Goal: Transaction & Acquisition: Purchase product/service

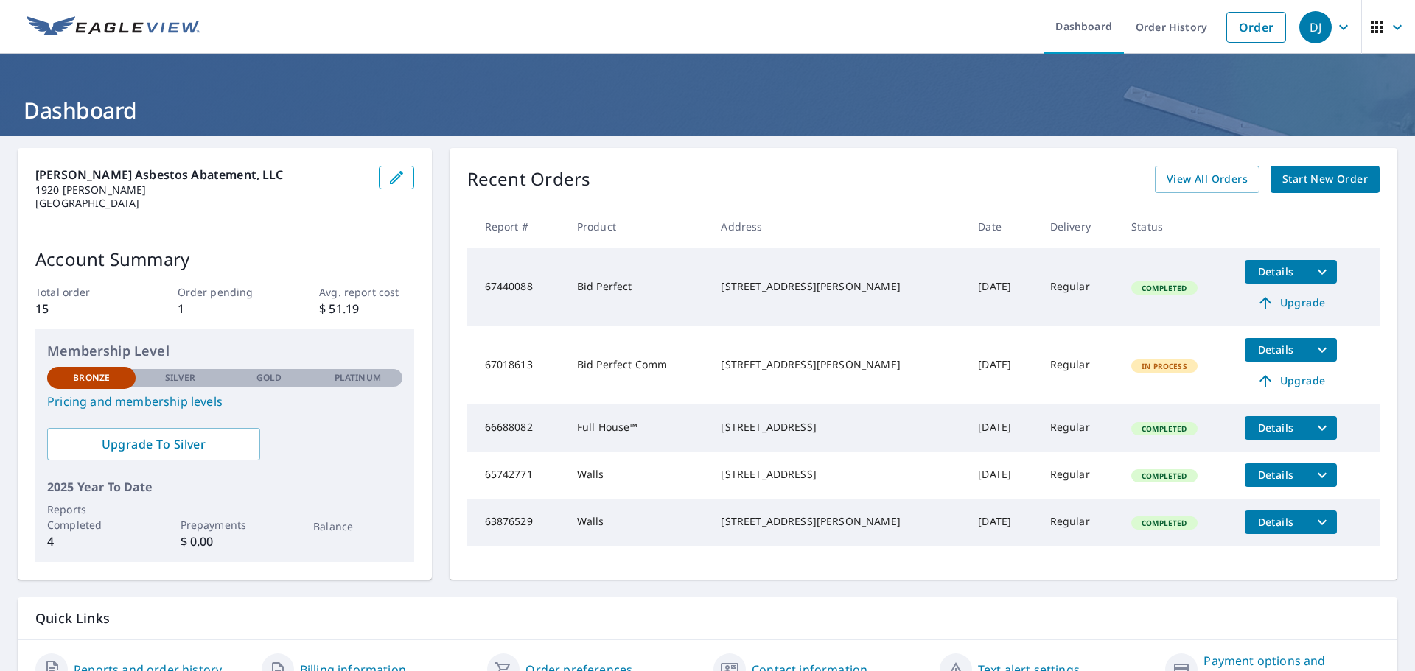
click at [1284, 179] on span "Start New Order" at bounding box center [1324, 179] width 85 height 18
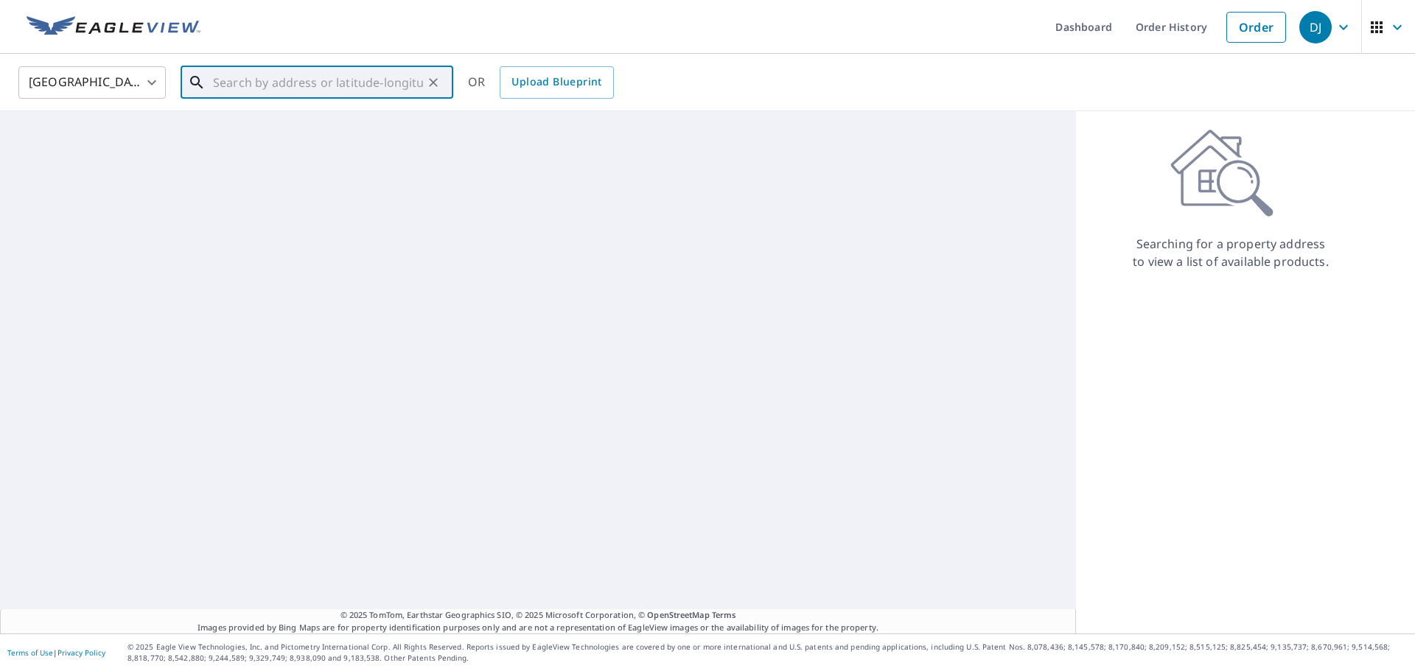
click at [363, 89] on input "text" at bounding box center [318, 82] width 210 height 41
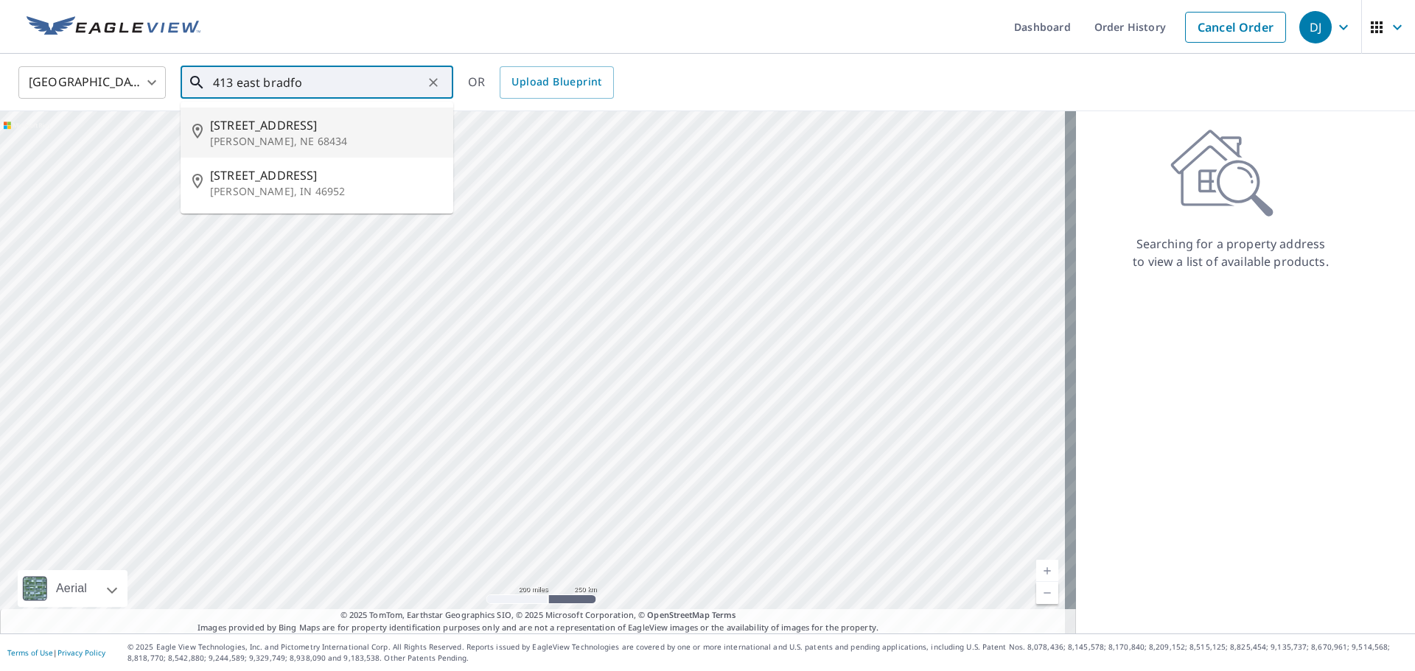
click at [307, 136] on p "[PERSON_NAME], NE 68434" at bounding box center [325, 141] width 231 height 15
type input "[STREET_ADDRESS][PERSON_NAME]"
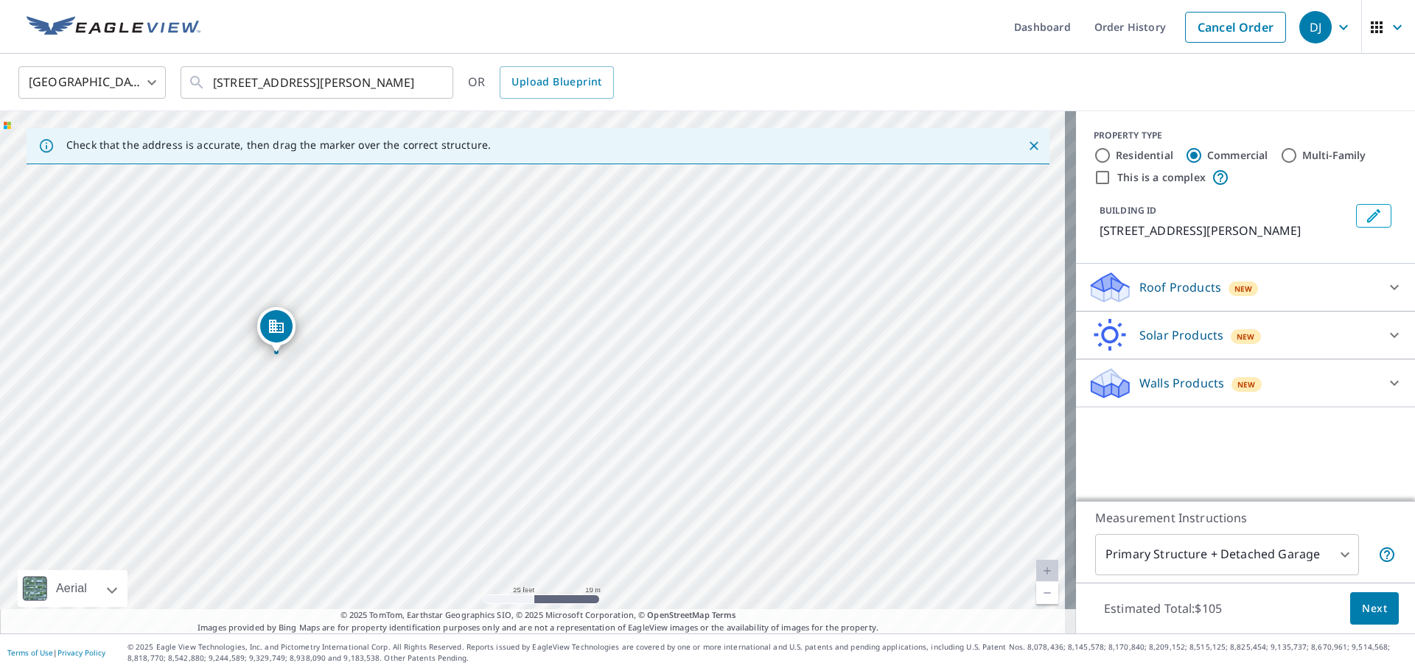
drag, startPoint x: 467, startPoint y: 388, endPoint x: 515, endPoint y: 366, distance: 53.1
click at [515, 366] on div "[STREET_ADDRESS][PERSON_NAME]" at bounding box center [538, 372] width 1076 height 522
click at [1094, 153] on input "Residential" at bounding box center [1103, 156] width 18 height 18
radio input "true"
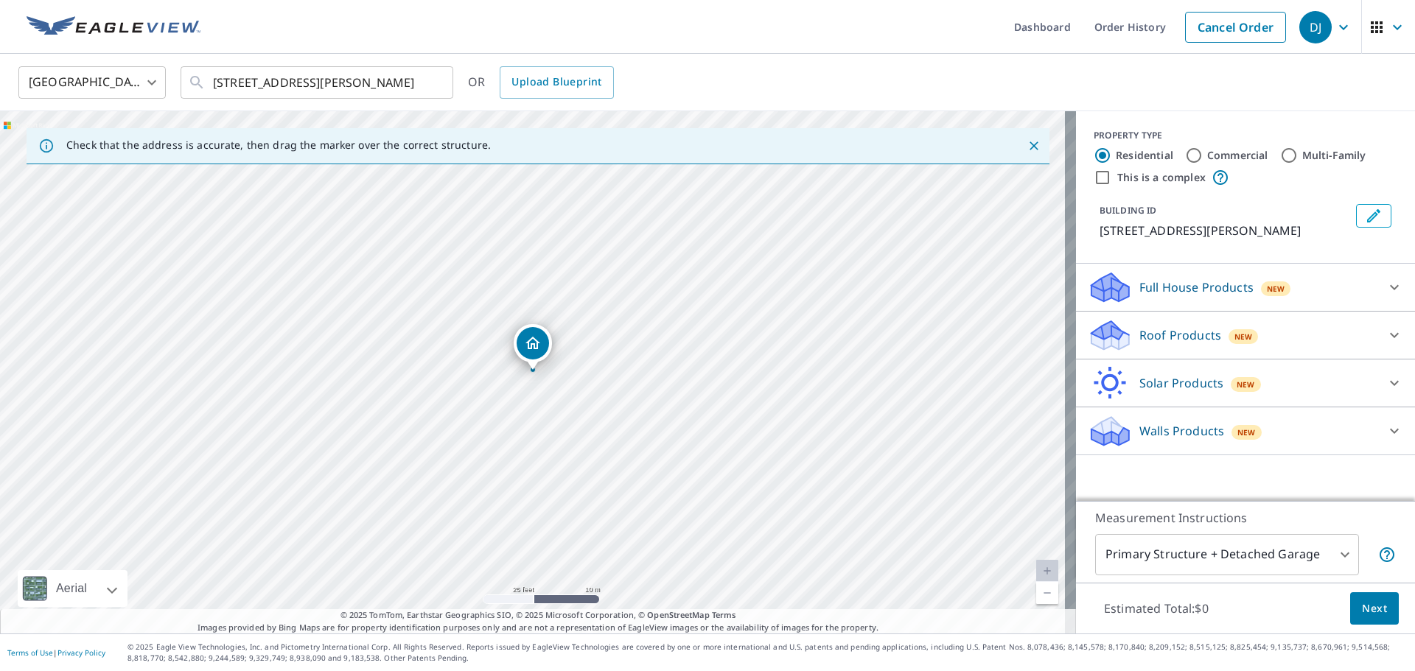
click at [1178, 436] on p "Walls Products" at bounding box center [1181, 431] width 85 height 18
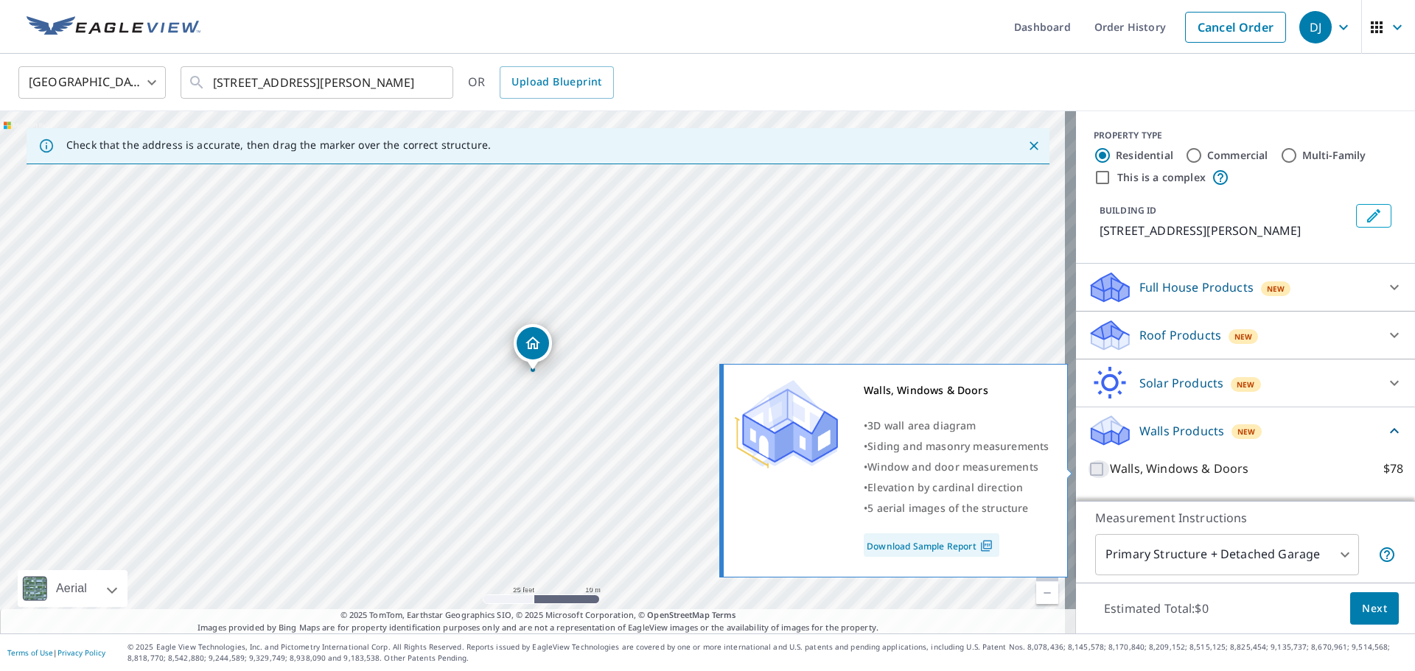
click at [1088, 469] on input "Walls, Windows & Doors $78" at bounding box center [1099, 470] width 22 height 18
checkbox input "true"
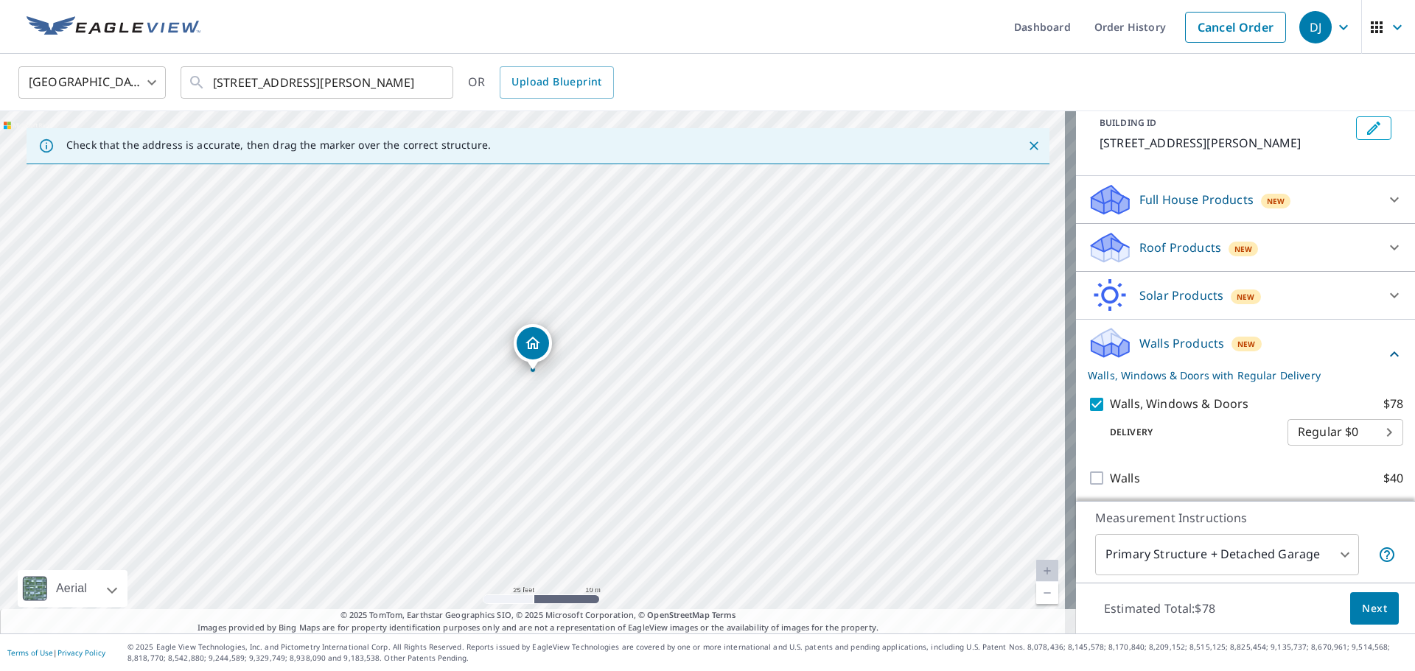
scroll to position [92, 0]
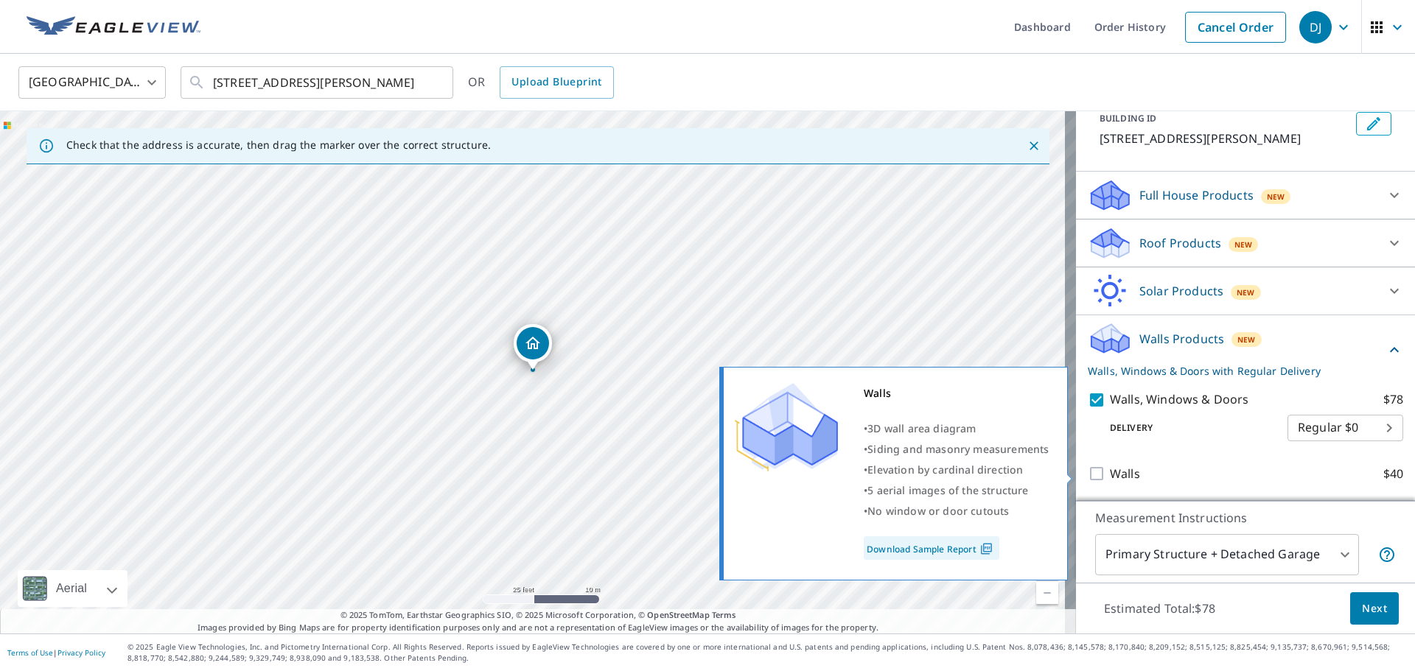
click at [1088, 480] on input "Walls $40" at bounding box center [1099, 474] width 22 height 18
checkbox input "true"
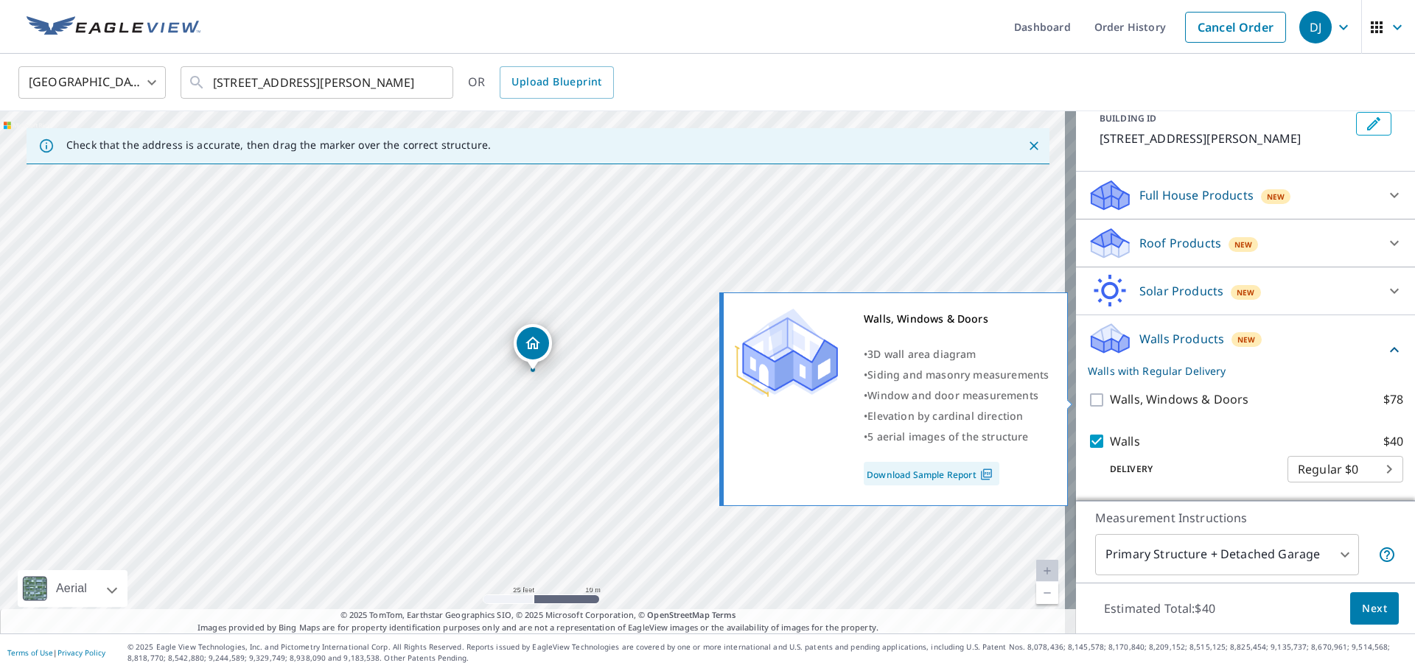
click at [1088, 400] on input "Walls, Windows & Doors $78" at bounding box center [1099, 400] width 22 height 18
checkbox input "true"
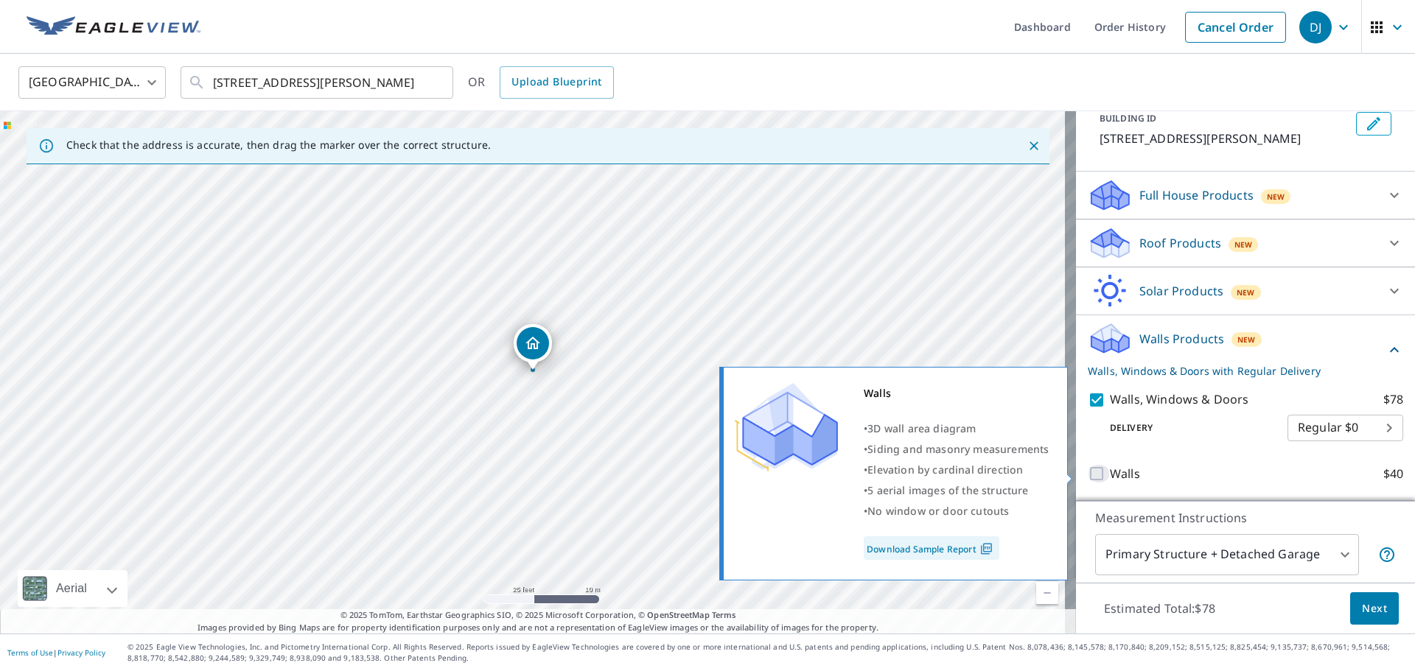
click at [1089, 475] on input "Walls $40" at bounding box center [1099, 474] width 22 height 18
checkbox input "true"
checkbox input "false"
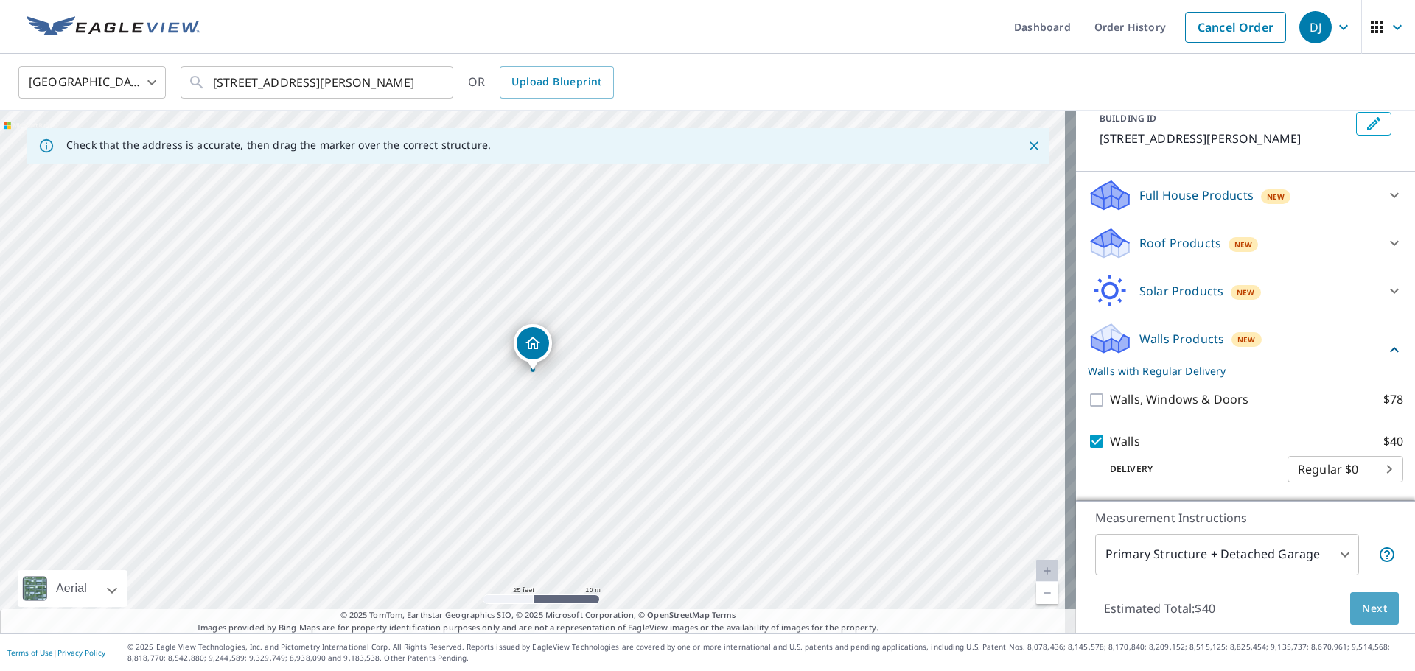
click at [1362, 610] on span "Next" at bounding box center [1374, 609] width 25 height 18
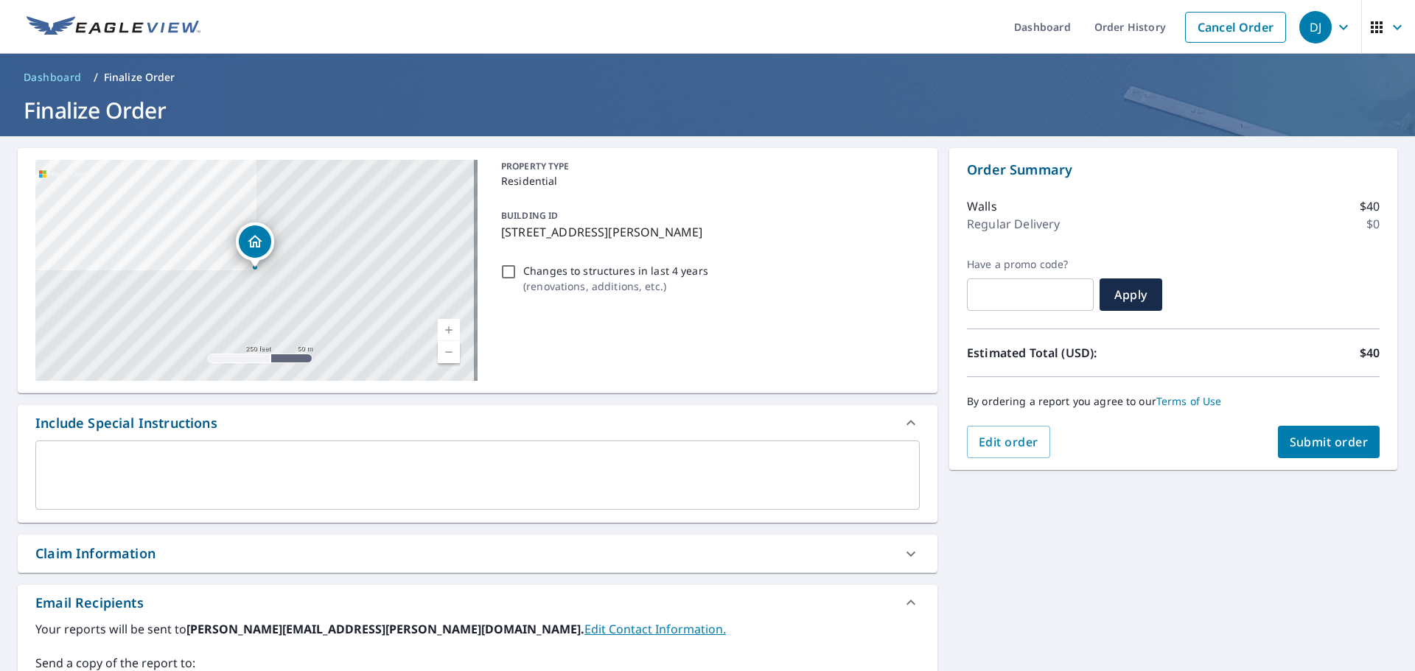
click at [1315, 456] on button "Submit order" at bounding box center [1329, 442] width 102 height 32
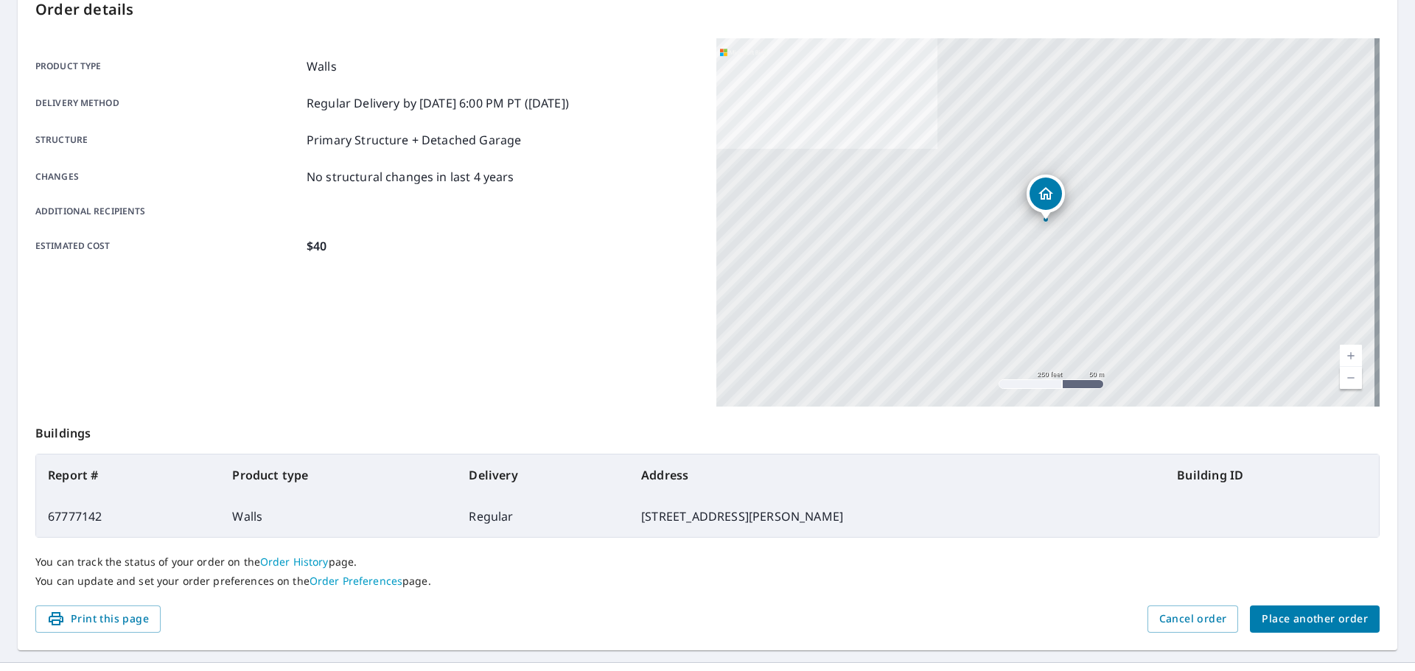
scroll to position [196, 0]
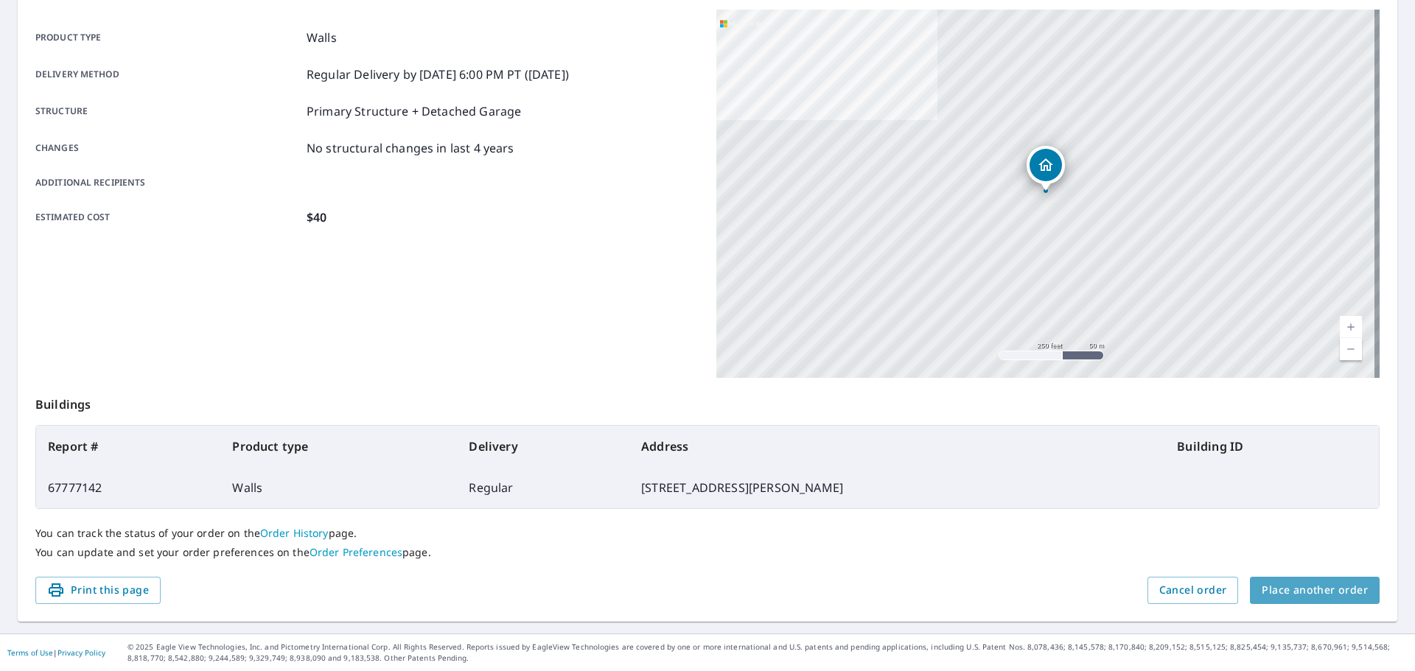
click at [1327, 594] on span "Place another order" at bounding box center [1315, 590] width 106 height 18
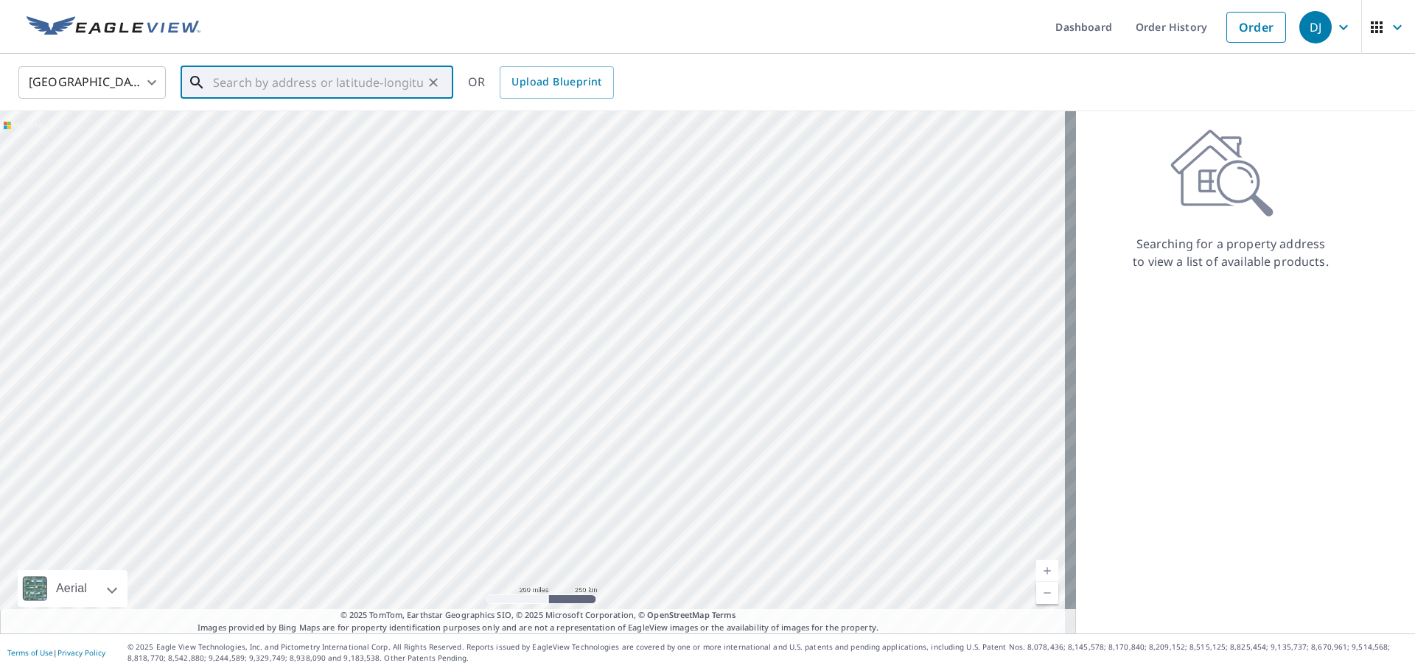
click at [293, 91] on input "text" at bounding box center [318, 82] width 210 height 41
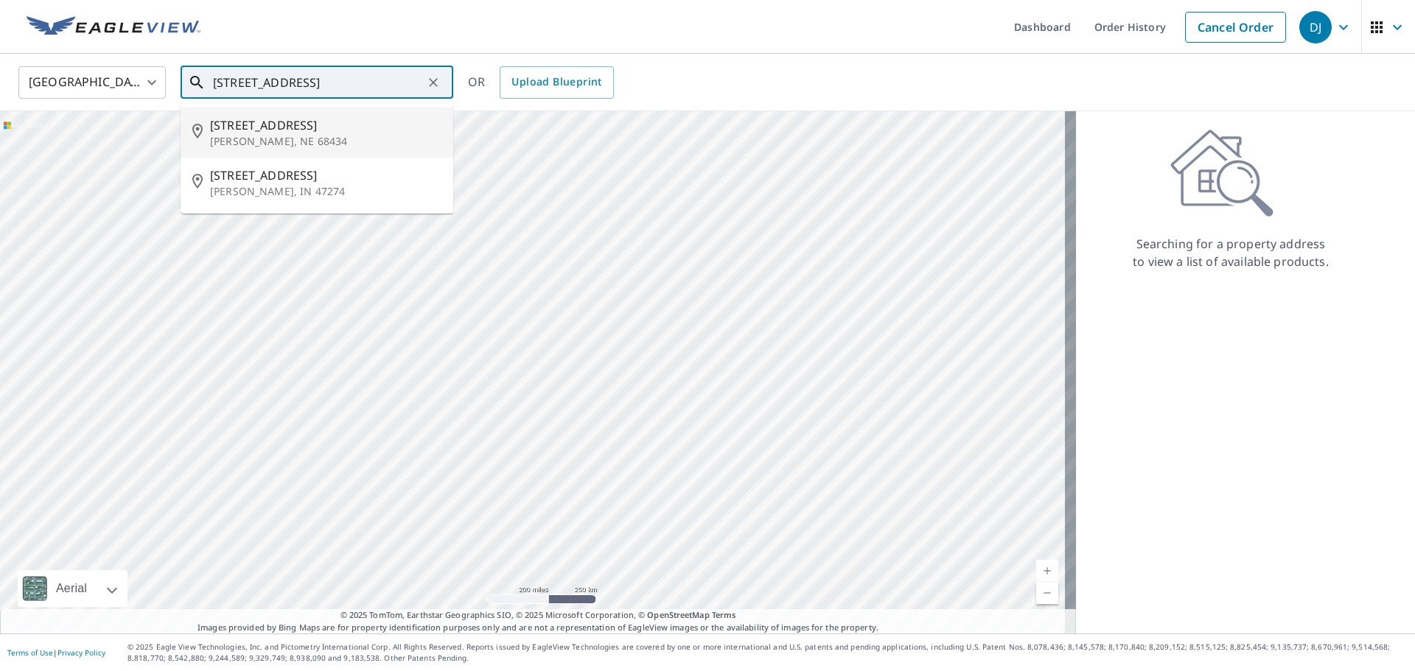
click at [276, 130] on span "[STREET_ADDRESS]" at bounding box center [325, 125] width 231 height 18
type input "[STREET_ADDRESS][PERSON_NAME]"
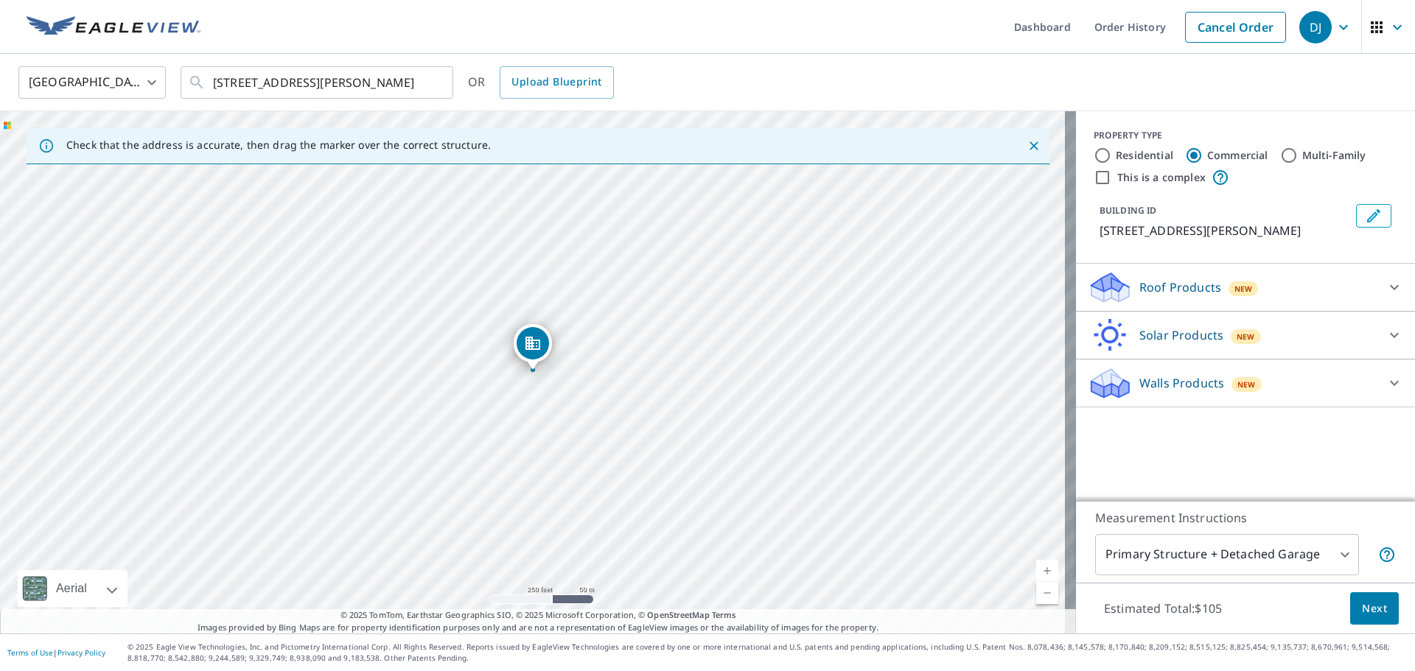
click at [1094, 155] on input "Residential" at bounding box center [1103, 156] width 18 height 18
radio input "true"
click at [1310, 435] on div "Walls Products New" at bounding box center [1232, 431] width 289 height 35
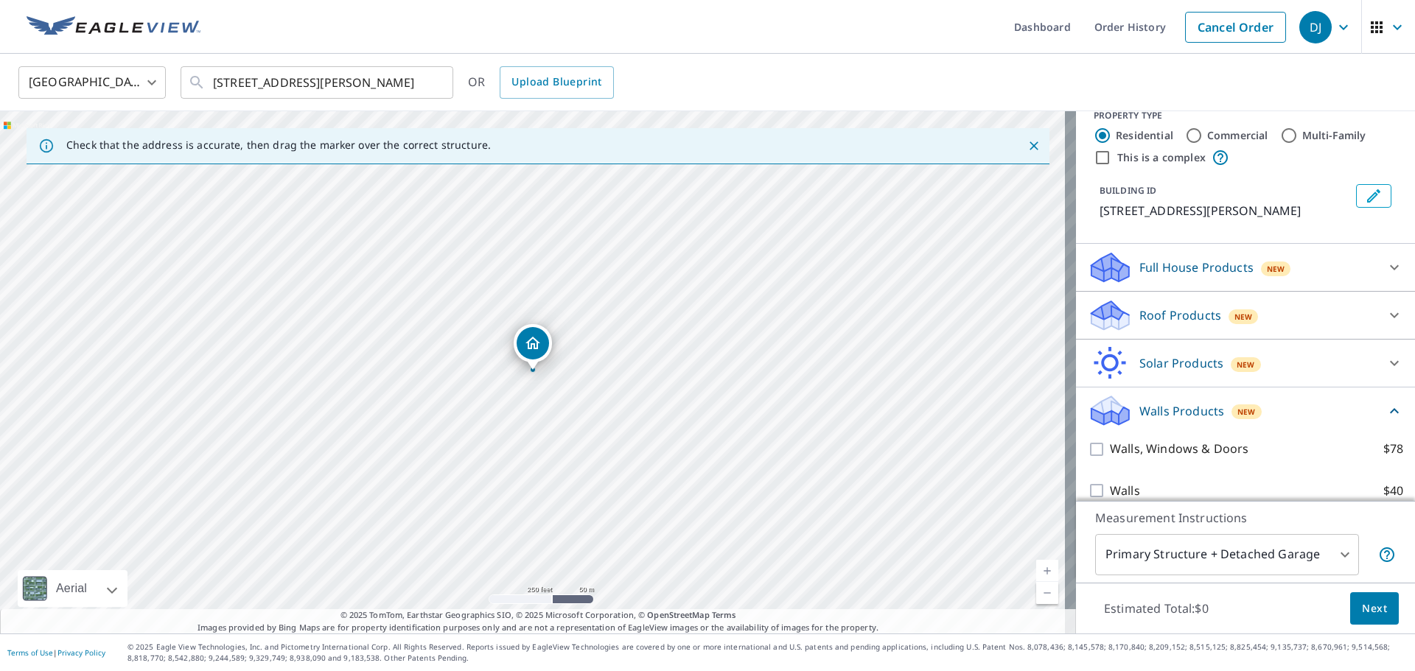
scroll to position [37, 0]
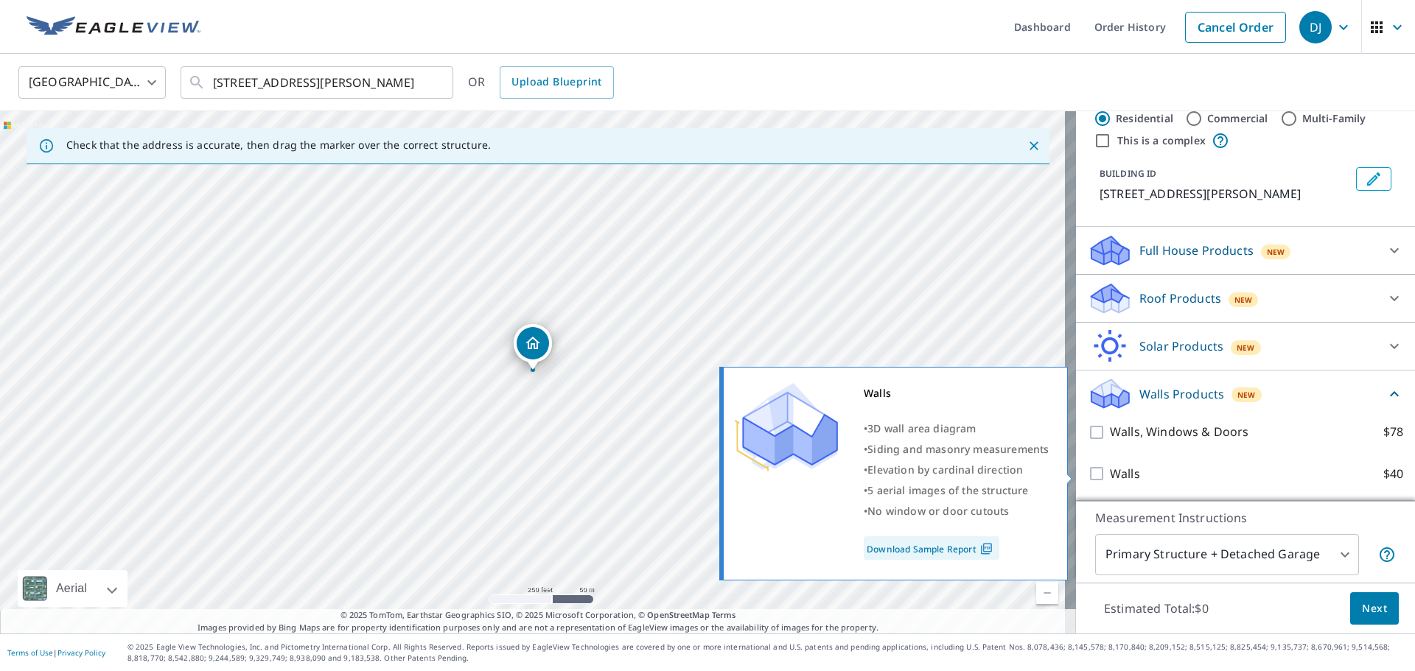
click at [1088, 471] on input "Walls $40" at bounding box center [1099, 474] width 22 height 18
checkbox input "true"
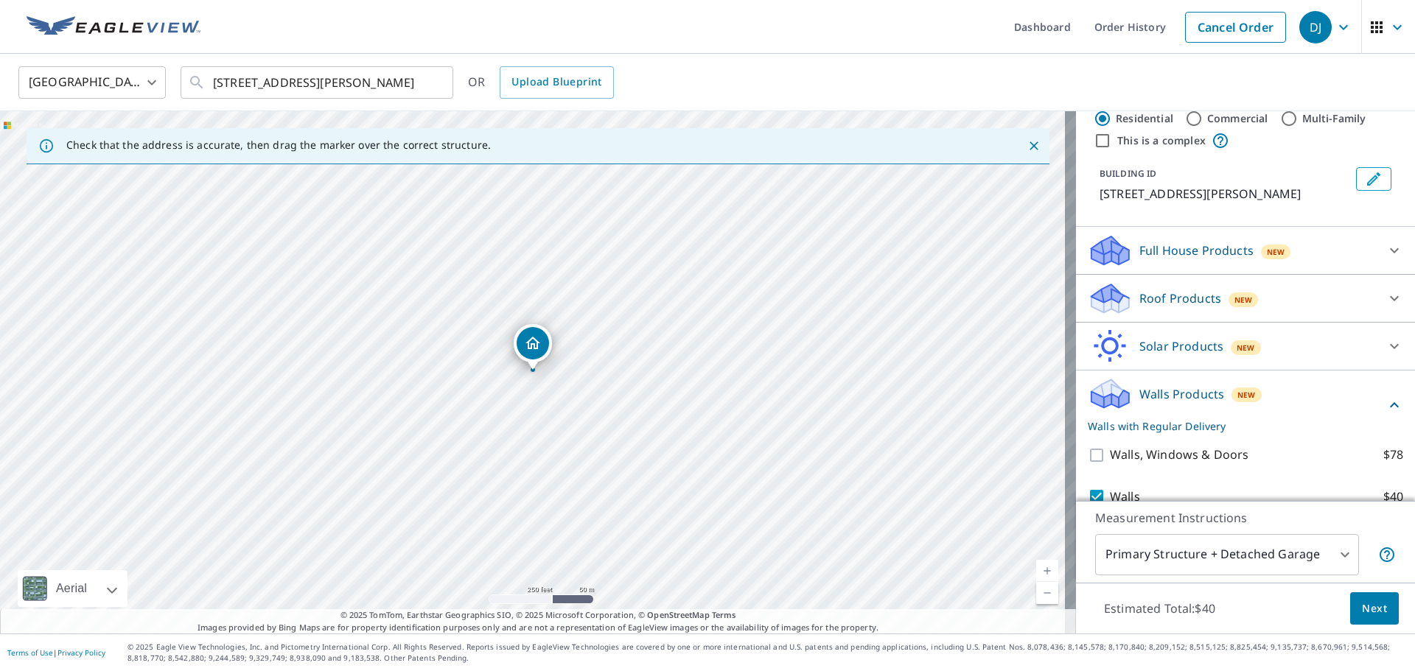
click at [1362, 615] on span "Next" at bounding box center [1374, 609] width 25 height 18
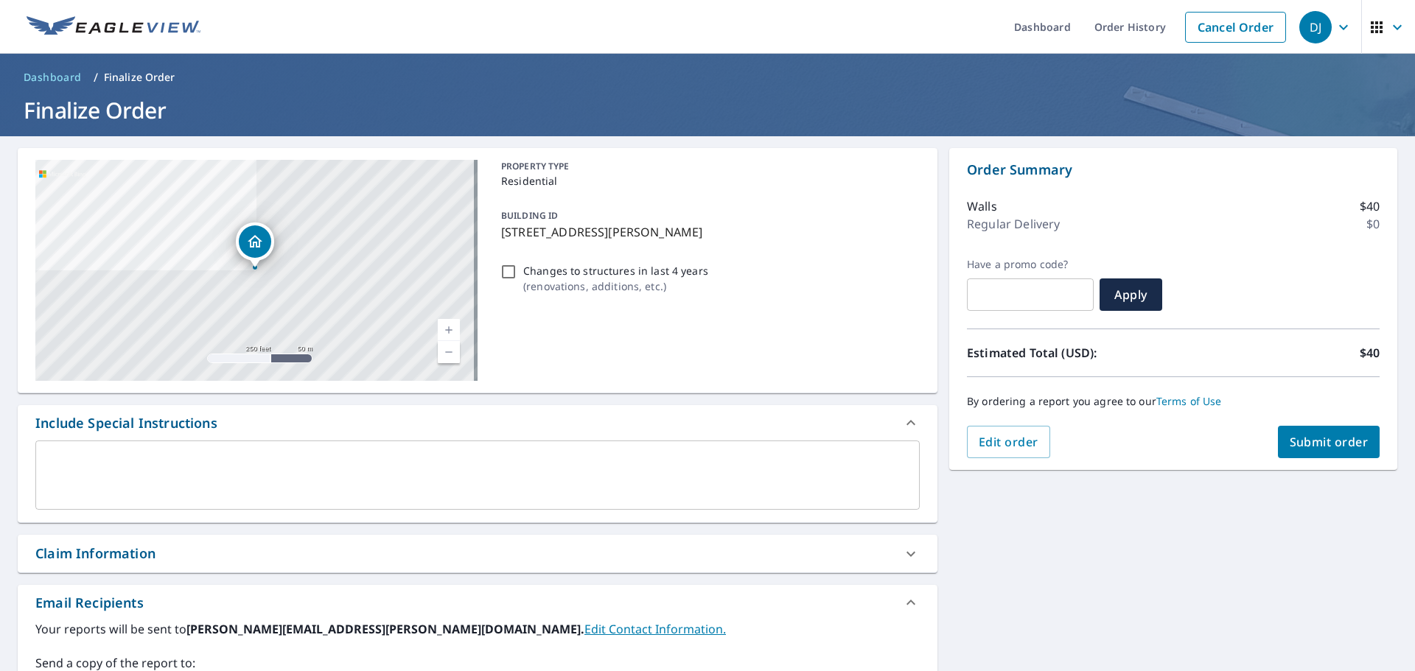
click at [1300, 450] on span "Submit order" at bounding box center [1329, 442] width 79 height 16
